Goal: Task Accomplishment & Management: Complete application form

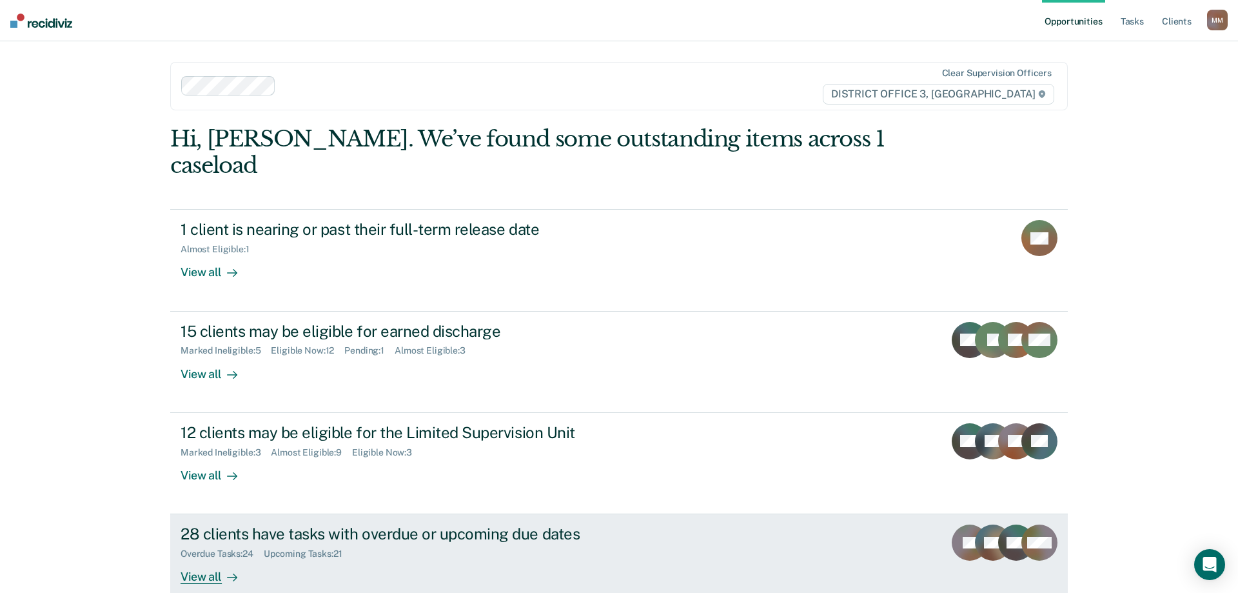
click at [195, 559] on div "View all" at bounding box center [217, 571] width 72 height 25
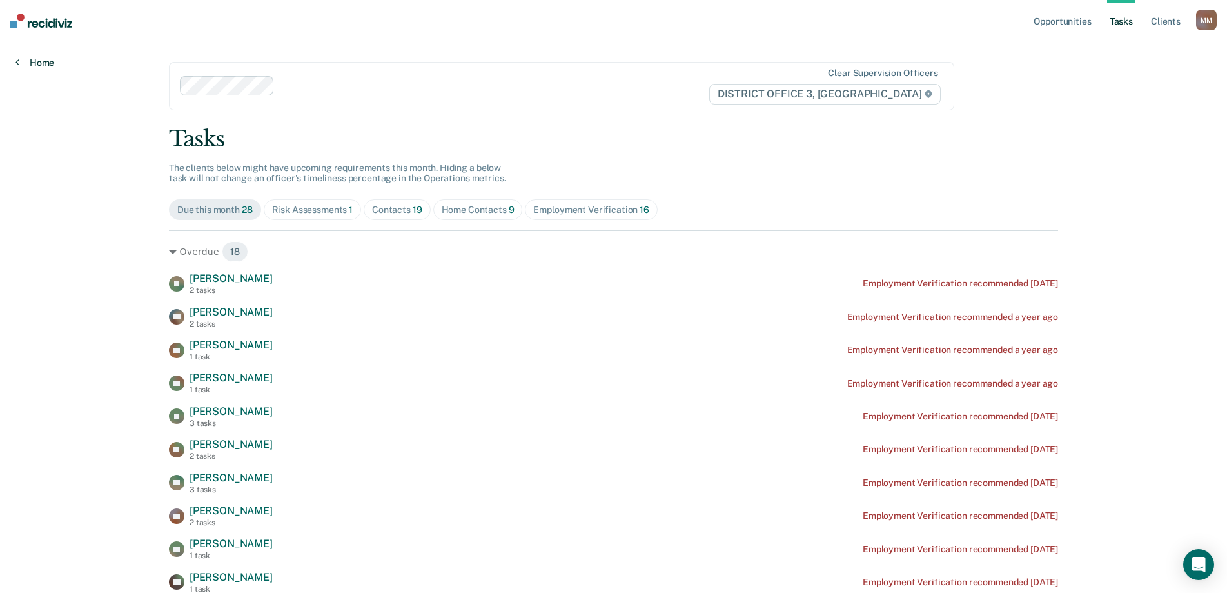
click at [40, 63] on link "Home" at bounding box center [34, 63] width 39 height 12
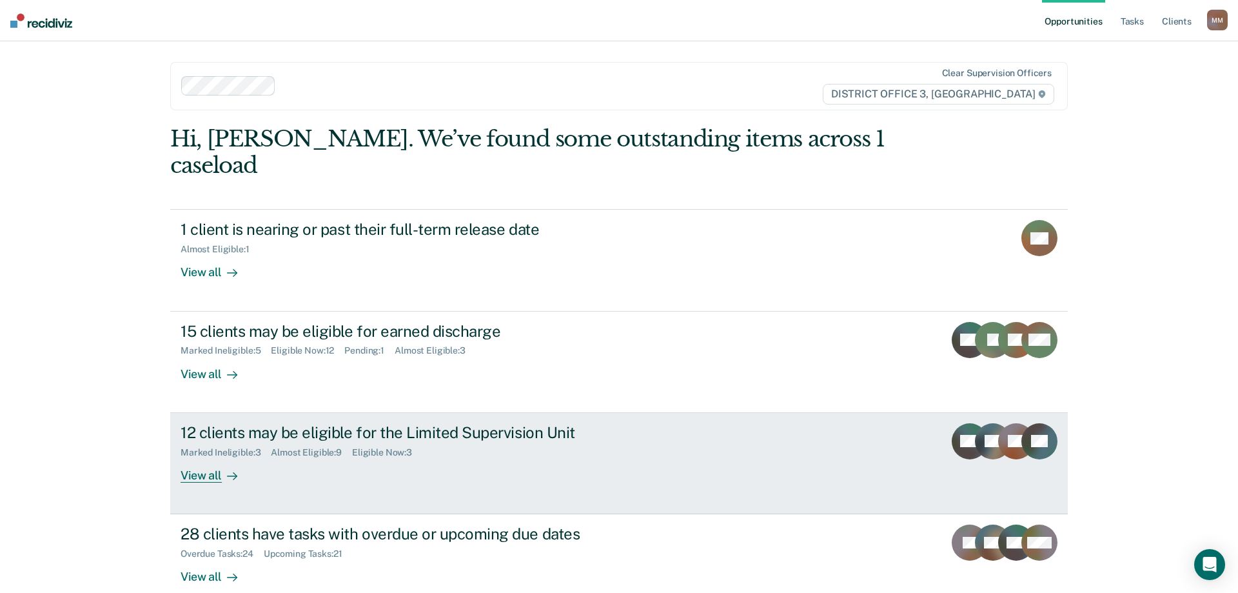
click at [213, 457] on div "View all" at bounding box center [217, 469] width 72 height 25
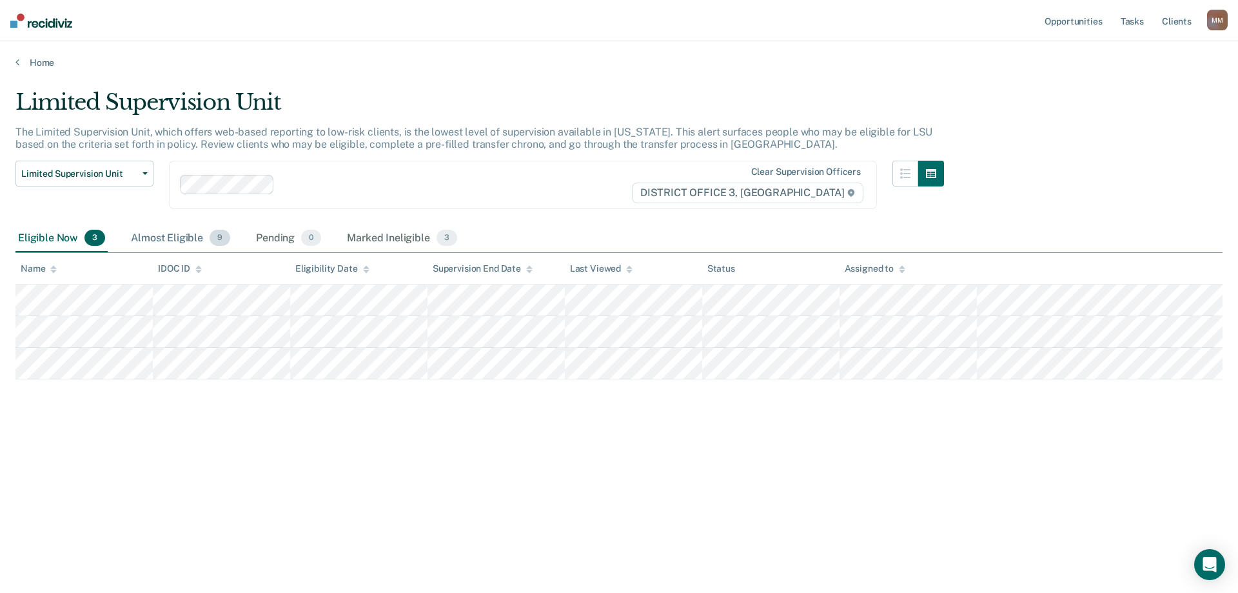
click at [177, 239] on div "Almost Eligible 9" at bounding box center [180, 238] width 104 height 28
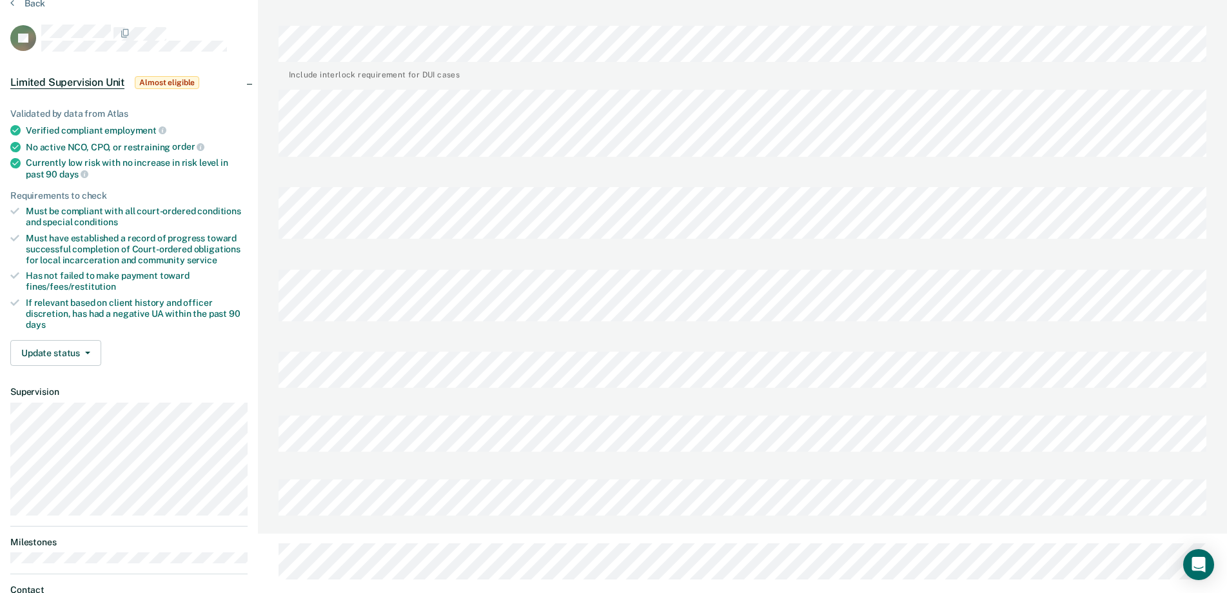
scroll to position [129, 0]
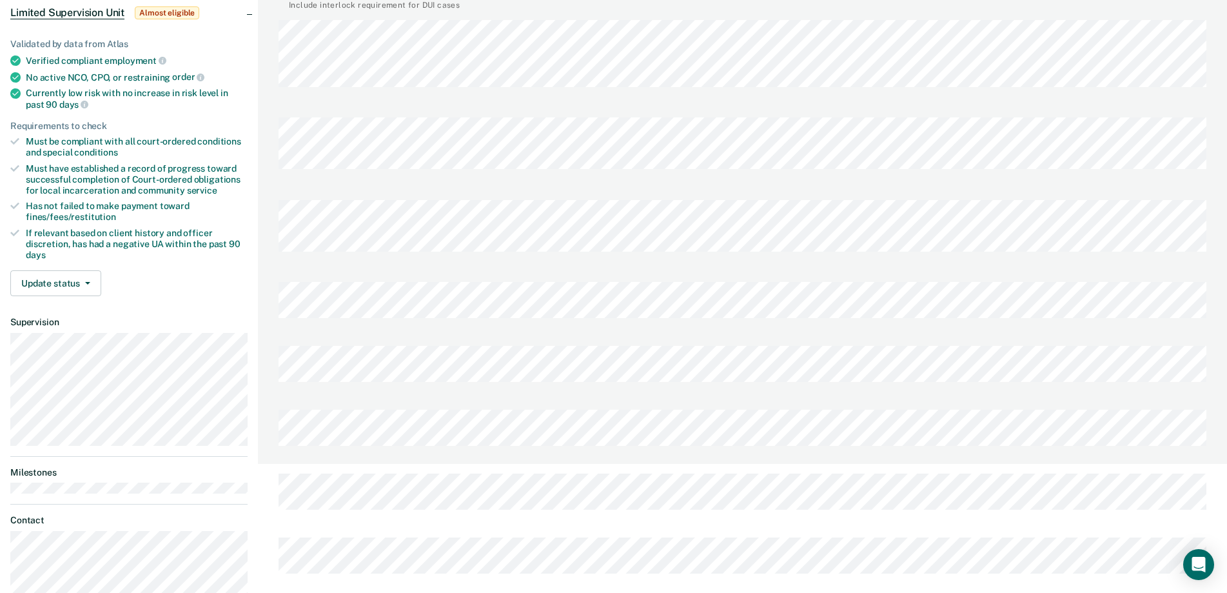
click at [230, 362] on div "[PERSON_NAME] Profile How it works Log Out Back BT Limited Supervision Unit Alm…" at bounding box center [613, 419] width 1227 height 1096
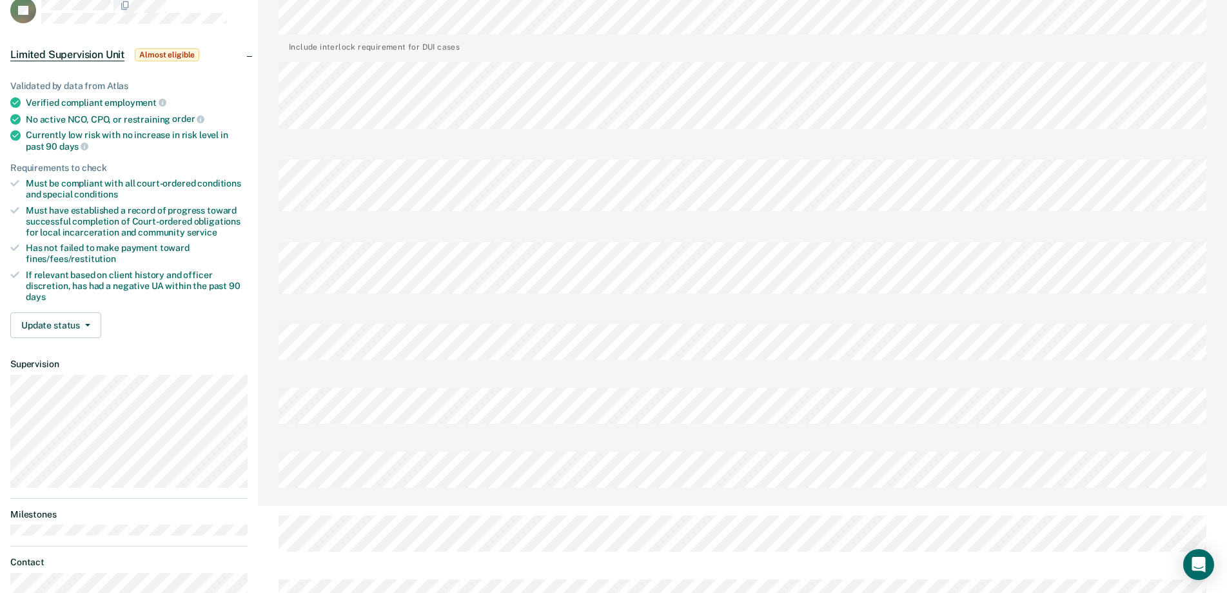
scroll to position [64, 0]
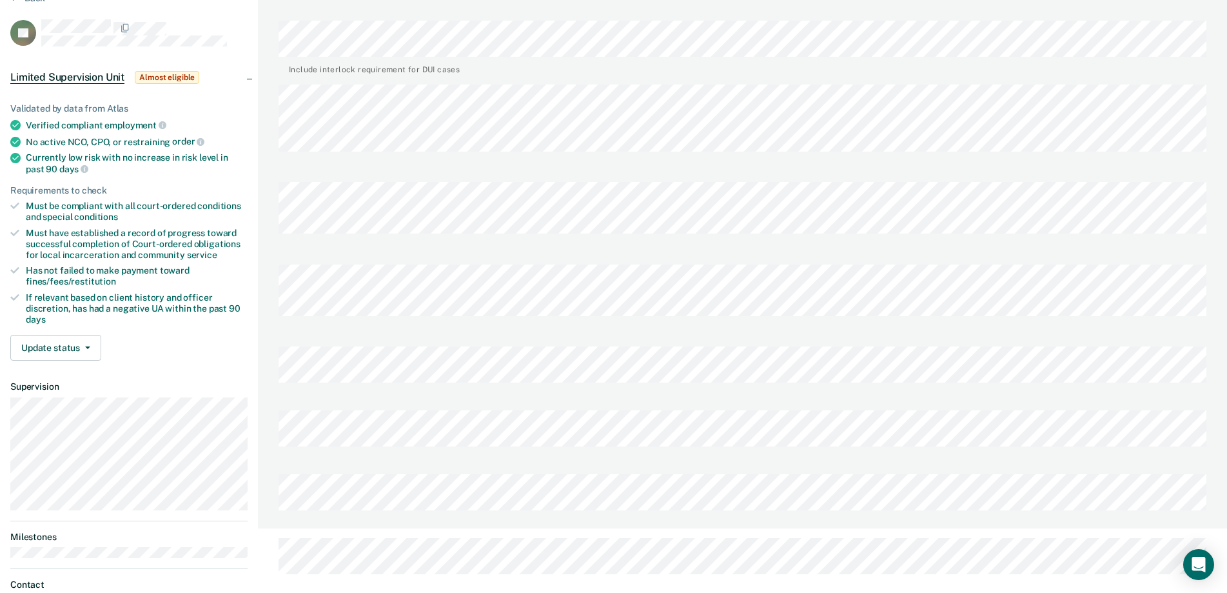
click at [444, 336] on div at bounding box center [743, 368] width 928 height 64
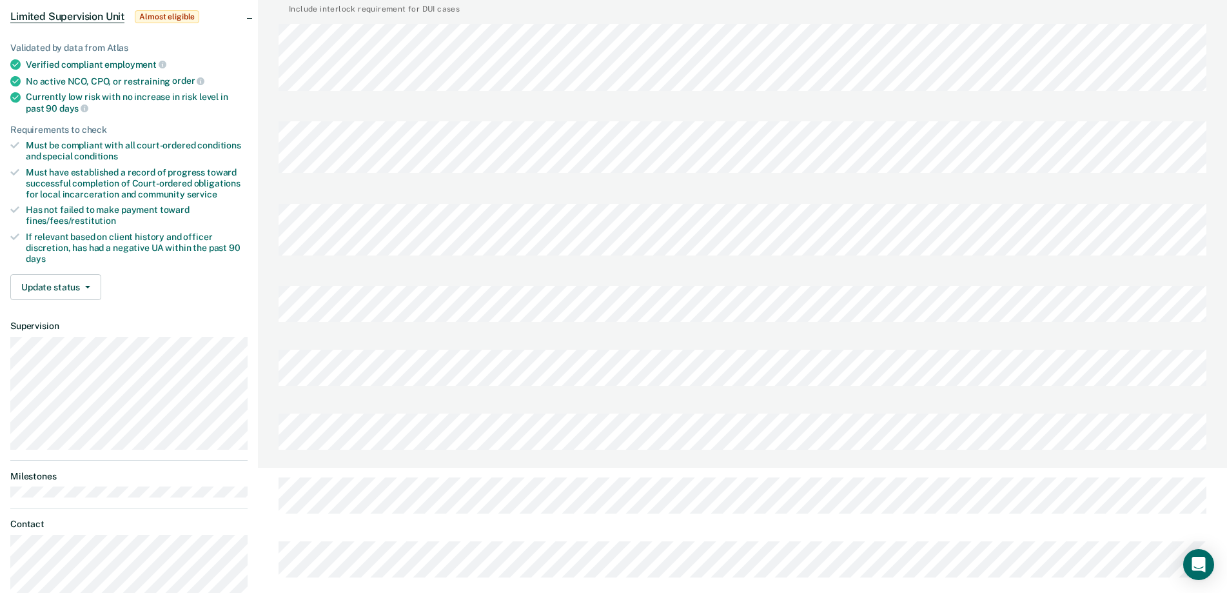
scroll to position [103, 0]
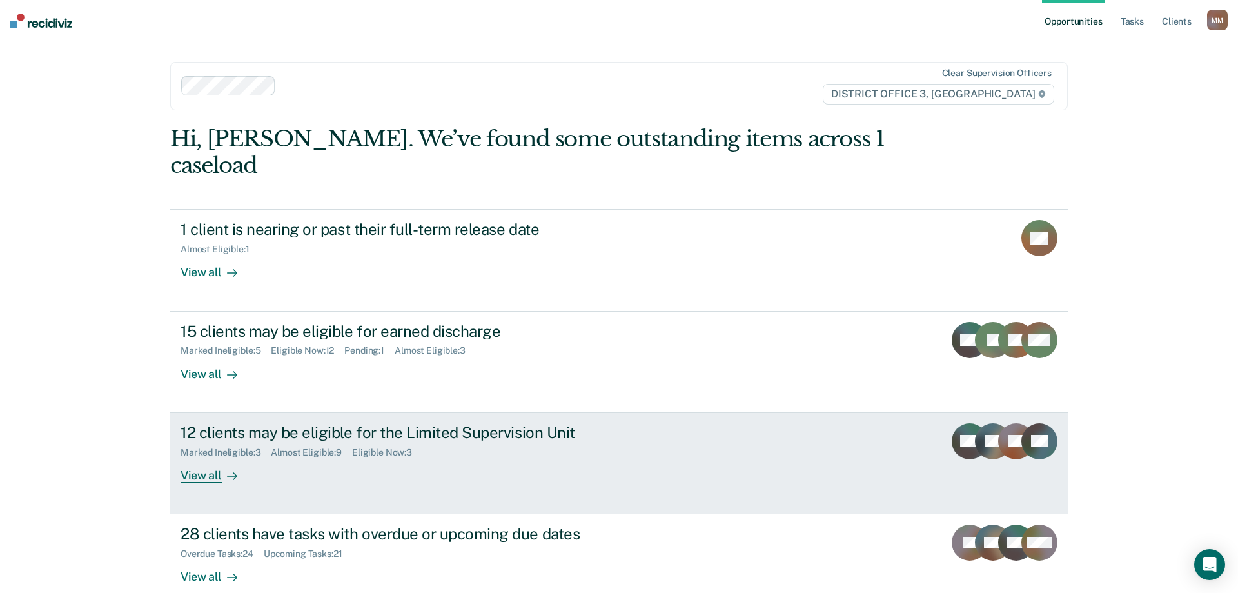
click at [198, 457] on div "View all" at bounding box center [217, 469] width 72 height 25
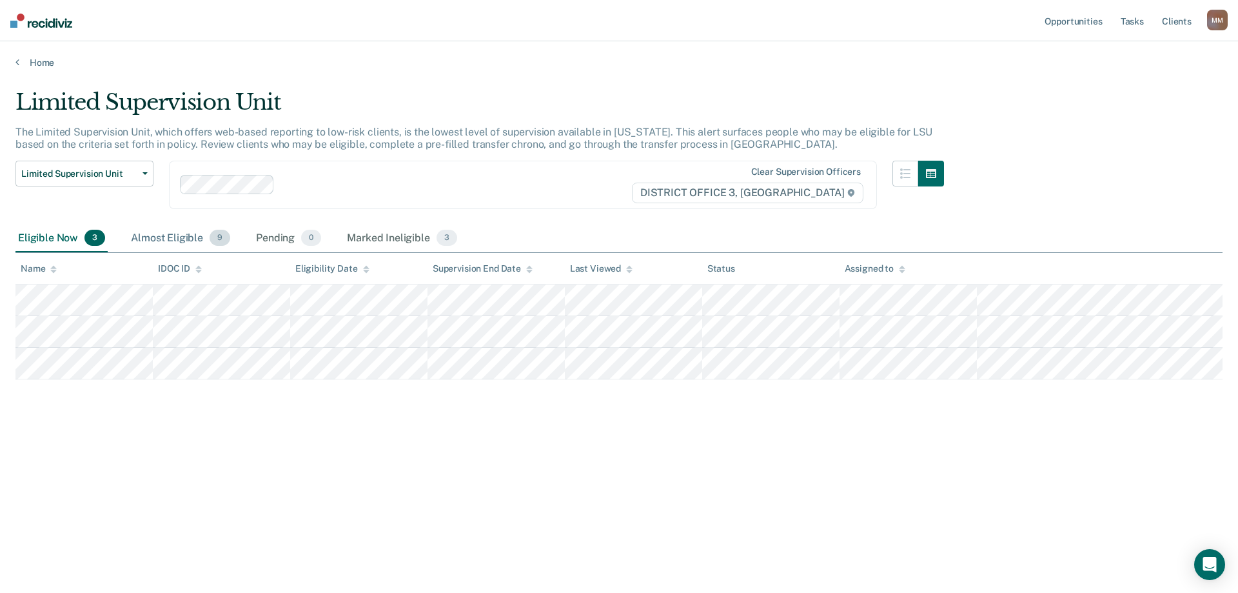
click at [179, 246] on div "Almost Eligible 9" at bounding box center [180, 238] width 104 height 28
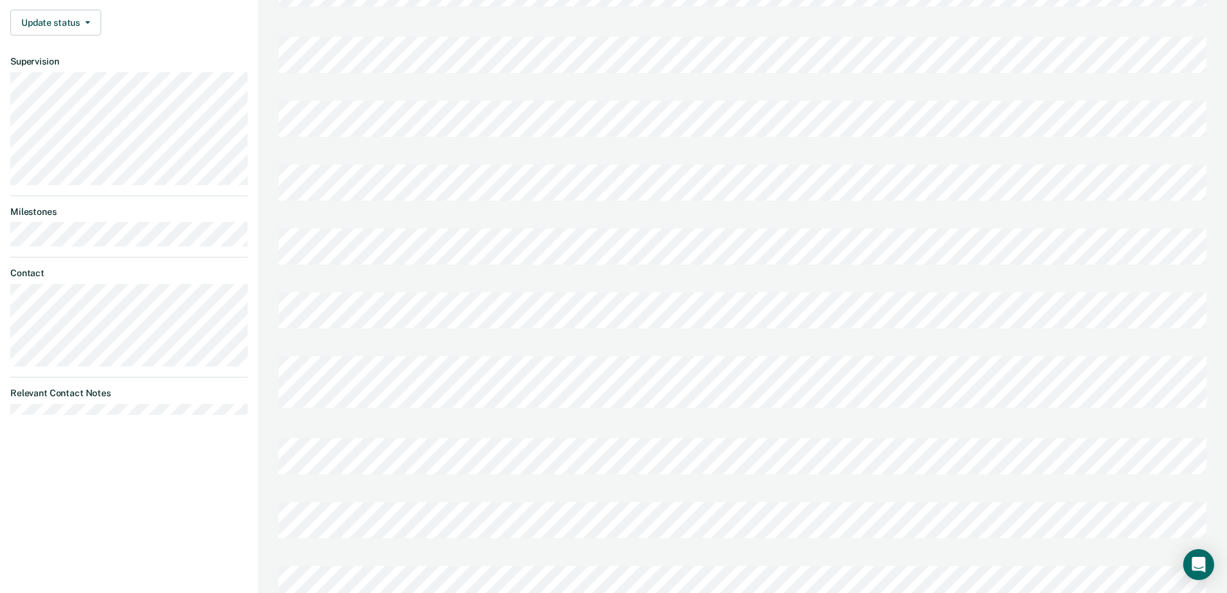
scroll to position [505, 0]
